Goal: Navigation & Orientation: Go to known website

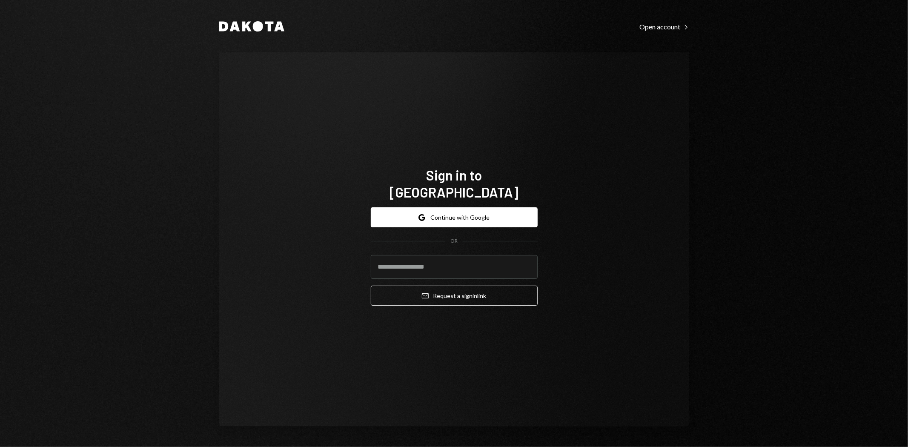
type input "**********"
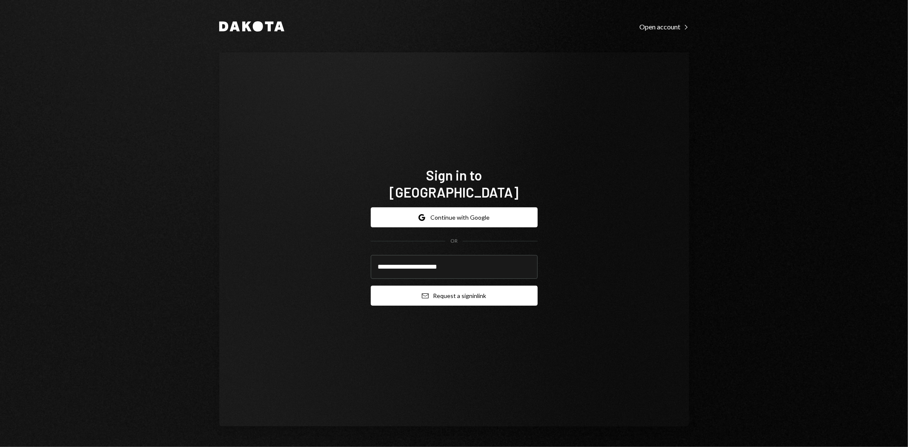
click at [450, 291] on button "Email Request a sign in link" at bounding box center [454, 296] width 167 height 20
